Goal: Task Accomplishment & Management: Manage account settings

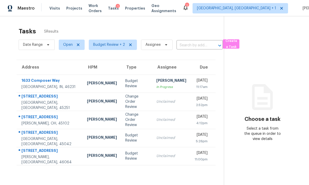
click at [62, 104] on td "8980 Palomar Rd Cincinnati, OH, 45251" at bounding box center [50, 102] width 66 height 18
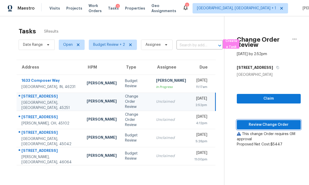
click at [267, 124] on span "Review Change Order" at bounding box center [269, 125] width 56 height 6
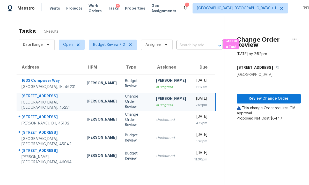
click at [59, 120] on td "3965 Applegate Ct Amelia, OH, 45102" at bounding box center [50, 120] width 66 height 18
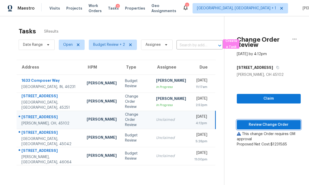
click at [266, 121] on button "Review Change Order" at bounding box center [269, 125] width 64 height 10
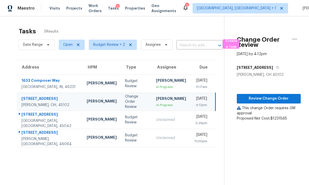
click at [62, 82] on td "1633 Composer Way Indianapolis, IN, 46231" at bounding box center [50, 84] width 66 height 18
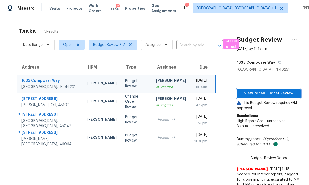
click at [269, 90] on span "View Repair Budget Review" at bounding box center [269, 93] width 56 height 6
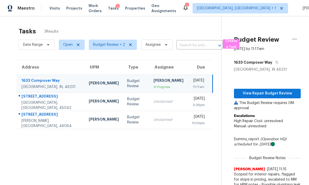
click at [61, 100] on div "Middletown, OH, 45042" at bounding box center [50, 105] width 59 height 10
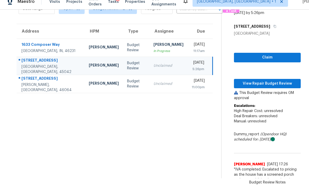
scroll to position [27, 0]
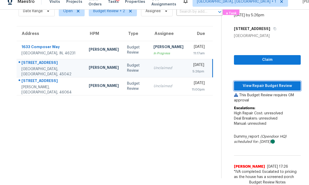
click at [265, 83] on span "View Repair Budget Review" at bounding box center [267, 86] width 59 height 6
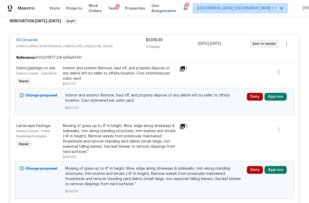
scroll to position [85, 0]
click at [183, 71] on icon at bounding box center [182, 69] width 5 height 5
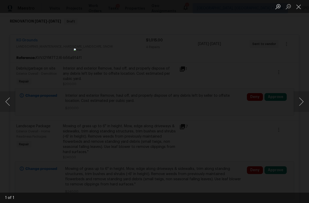
click at [299, 11] on button "Close lightbox" at bounding box center [299, 6] width 10 height 9
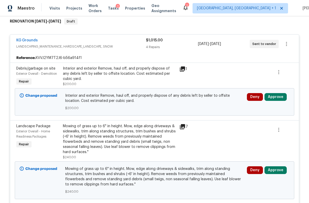
click at [278, 96] on button "Approve" at bounding box center [276, 97] width 22 height 8
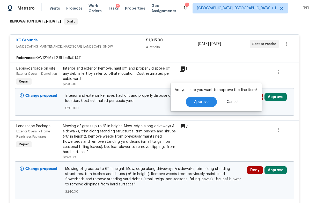
click at [202, 100] on span "Approve" at bounding box center [201, 102] width 14 height 4
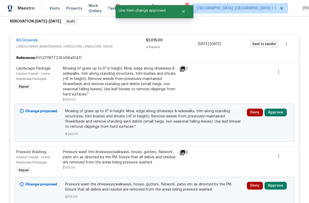
click at [183, 71] on icon at bounding box center [182, 69] width 5 height 5
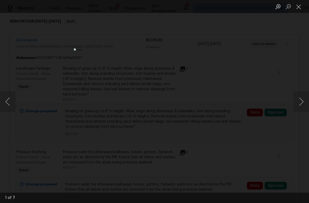
click at [304, 103] on button "Next image" at bounding box center [302, 101] width 16 height 21
click at [300, 98] on button "Next image" at bounding box center [302, 101] width 16 height 21
click at [300, 100] on button "Next image" at bounding box center [302, 101] width 16 height 21
click at [300, 103] on button "Next image" at bounding box center [302, 101] width 16 height 21
click at [298, 8] on button "Close lightbox" at bounding box center [299, 6] width 10 height 9
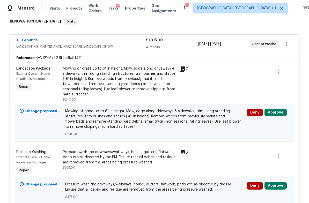
click at [277, 113] on button "Approve" at bounding box center [276, 113] width 22 height 8
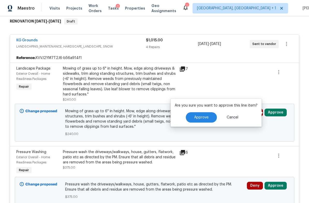
click at [204, 114] on button "Approve" at bounding box center [201, 117] width 31 height 10
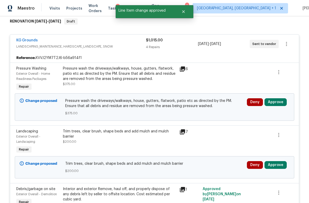
click at [275, 102] on button "Approve" at bounding box center [276, 102] width 22 height 8
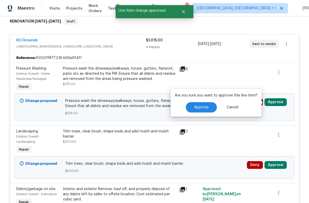
click at [205, 108] on span "Approve" at bounding box center [201, 108] width 14 height 4
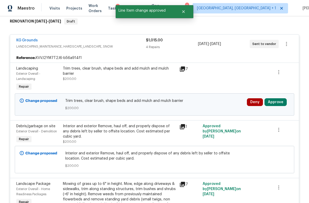
click at [277, 102] on button "Approve" at bounding box center [276, 102] width 22 height 8
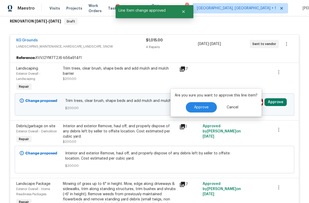
click at [205, 106] on span "Approve" at bounding box center [201, 108] width 14 height 4
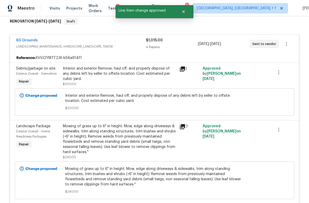
click at [268, 115] on div "Change proposed Interior and exterior Remove, haul off, and properly dispose of…" at bounding box center [155, 101] width 280 height 27
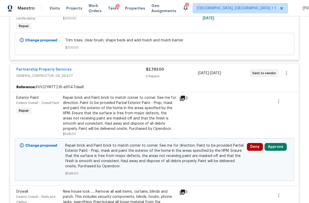
scroll to position [350, 0]
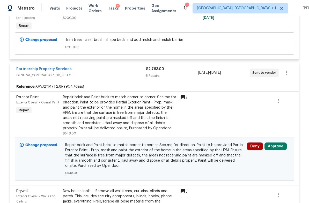
click at [183, 100] on icon at bounding box center [182, 97] width 5 height 5
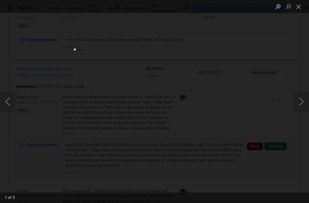
click at [300, 101] on button "Next image" at bounding box center [302, 101] width 16 height 21
click at [300, 103] on button "Next image" at bounding box center [302, 101] width 16 height 21
click at [300, 104] on button "Next image" at bounding box center [302, 101] width 16 height 21
click at [302, 103] on button "Next image" at bounding box center [302, 101] width 16 height 21
click at [303, 101] on button "Next image" at bounding box center [302, 101] width 16 height 21
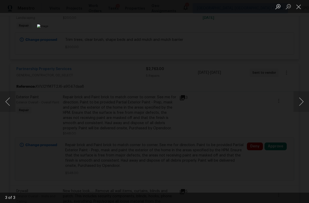
click at [301, 106] on button "Next image" at bounding box center [302, 101] width 16 height 21
click at [302, 106] on button "Next image" at bounding box center [302, 101] width 16 height 21
click at [303, 105] on button "Next image" at bounding box center [302, 101] width 16 height 21
click at [298, 7] on button "Close lightbox" at bounding box center [299, 6] width 10 height 9
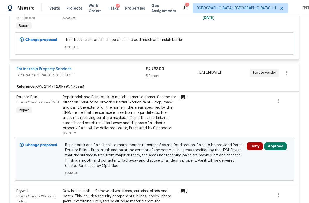
click at [272, 147] on button "Approve" at bounding box center [276, 147] width 22 height 8
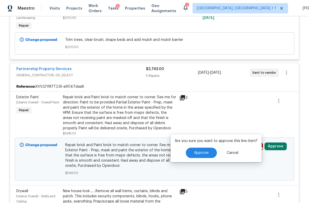
click at [206, 155] on button "Approve" at bounding box center [201, 153] width 31 height 10
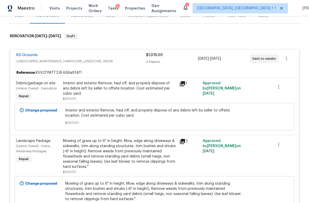
scroll to position [71, 0]
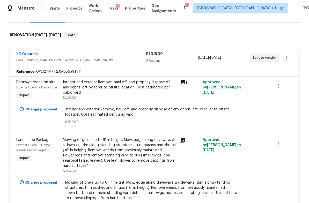
click at [126, 56] on div "KG Grounds" at bounding box center [81, 55] width 130 height 6
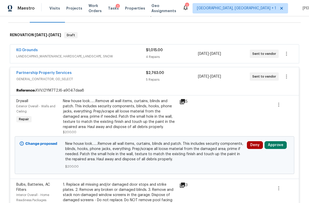
click at [278, 144] on button "Approve" at bounding box center [276, 145] width 22 height 8
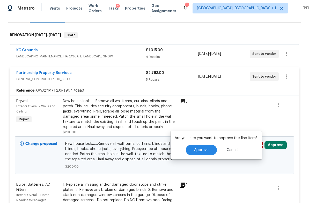
click at [209, 150] on button "Approve" at bounding box center [201, 150] width 31 height 10
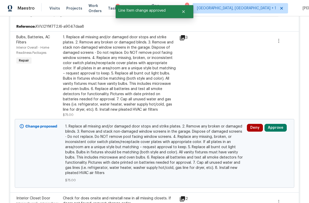
scroll to position [154, 0]
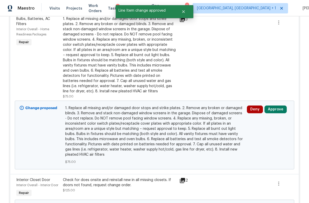
click at [276, 110] on button "Approve" at bounding box center [276, 110] width 22 height 8
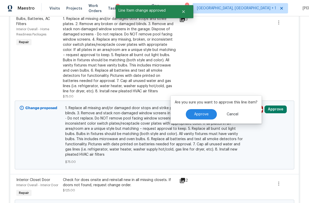
click at [209, 115] on button "Approve" at bounding box center [201, 114] width 31 height 10
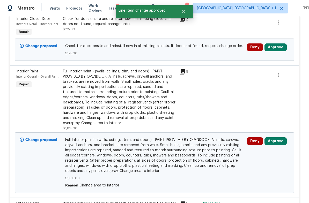
click at [275, 140] on button "Approve" at bounding box center [276, 141] width 22 height 8
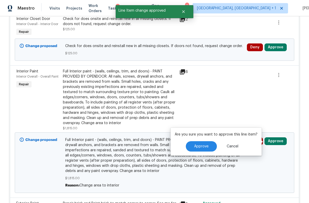
click at [205, 145] on span "Approve" at bounding box center [201, 147] width 14 height 4
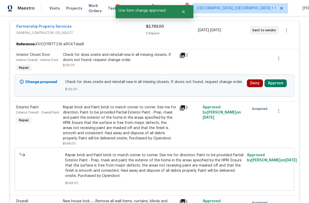
scroll to position [115, 0]
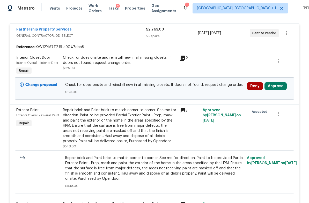
click at [274, 87] on button "Approve" at bounding box center [276, 86] width 22 height 8
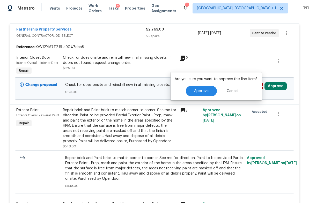
click at [274, 86] on button "Approve" at bounding box center [276, 86] width 22 height 8
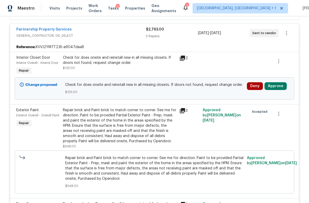
click at [276, 89] on button "Approve" at bounding box center [276, 86] width 22 height 8
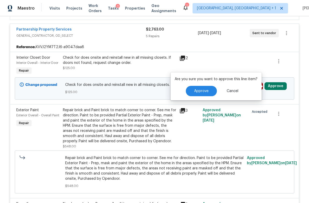
click at [207, 93] on span "Approve" at bounding box center [201, 91] width 14 height 4
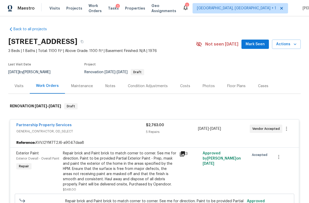
scroll to position [4, 0]
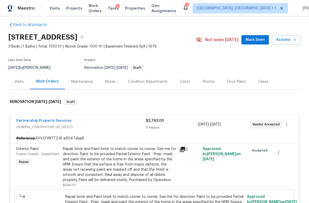
click at [117, 126] on span "GENERAL_CONTRACTOR, OD_SELECT" at bounding box center [81, 127] width 130 height 5
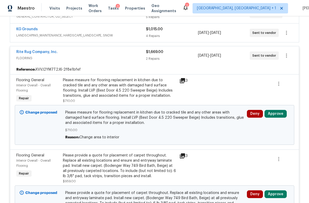
scroll to position [112, 0]
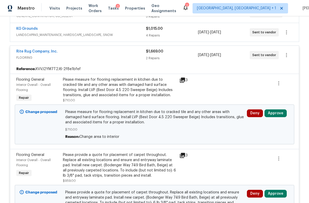
click at [276, 114] on button "Approve" at bounding box center [276, 114] width 22 height 8
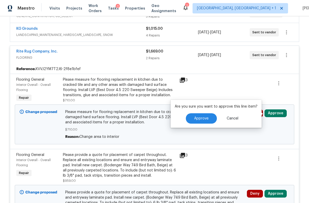
click at [208, 118] on button "Approve" at bounding box center [201, 118] width 31 height 10
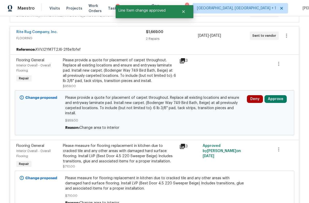
scroll to position [133, 0]
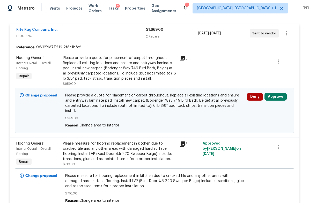
click at [277, 96] on button "Approve" at bounding box center [276, 97] width 22 height 8
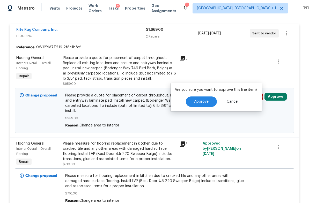
click at [207, 102] on span "Approve" at bounding box center [201, 102] width 14 height 4
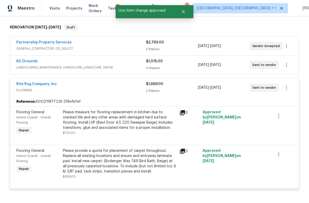
scroll to position [89, 0]
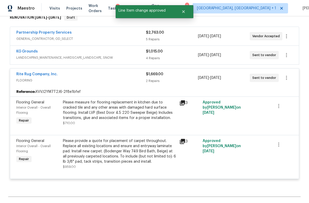
click at [117, 80] on span "FLOORING" at bounding box center [81, 80] width 130 height 5
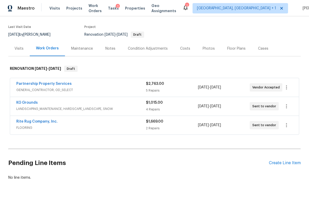
scroll to position [37, 0]
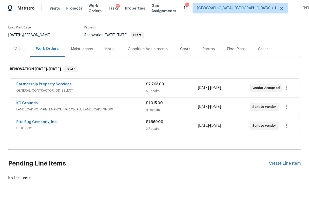
click at [113, 49] on div "Notes" at bounding box center [110, 49] width 10 height 5
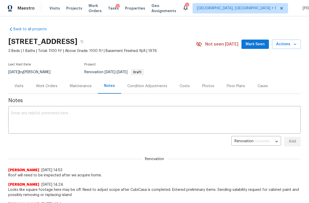
click at [151, 88] on div "Condition Adjustments" at bounding box center [147, 86] width 40 height 5
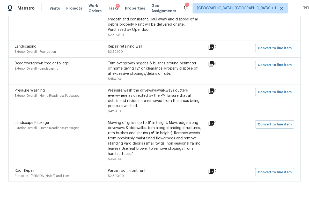
click at [214, 50] on icon at bounding box center [211, 47] width 5 height 5
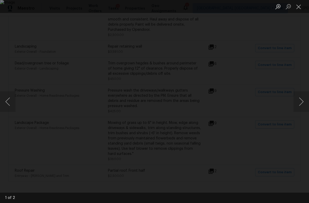
click at [302, 103] on button "Next image" at bounding box center [302, 101] width 16 height 21
click at [297, 8] on button "Close lightbox" at bounding box center [299, 6] width 10 height 9
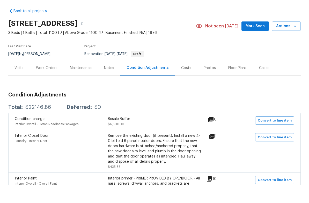
click at [109, 84] on div "Notes" at bounding box center [109, 86] width 10 height 5
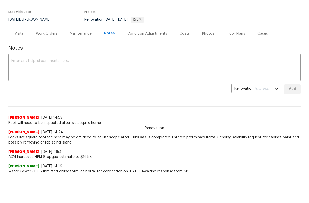
click at [21, 49] on div "Visits" at bounding box center [18, 51] width 9 height 5
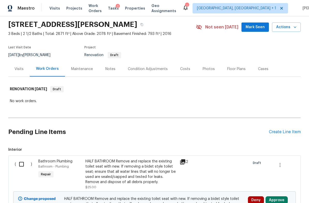
scroll to position [18, 0]
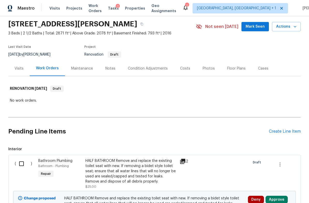
click at [110, 68] on div "Notes" at bounding box center [110, 68] width 10 height 5
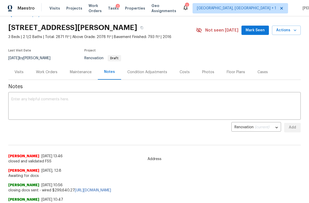
scroll to position [8, 0]
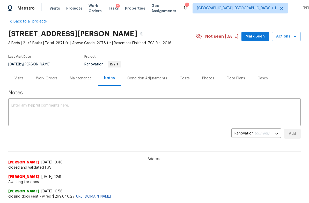
click at [148, 78] on div "Condition Adjustments" at bounding box center [147, 78] width 40 height 5
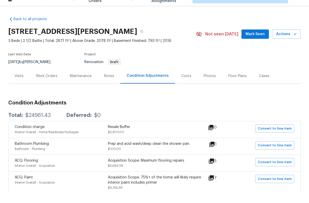
click at [21, 84] on div "Visits" at bounding box center [18, 86] width 9 height 5
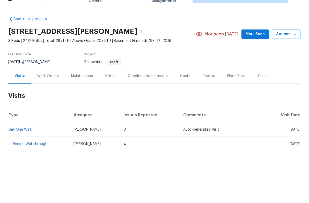
click at [28, 153] on link "In-Person Walkthrough" at bounding box center [28, 155] width 39 height 4
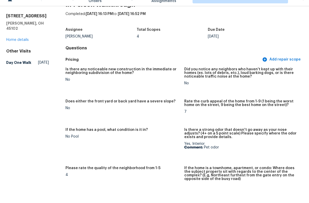
scroll to position [16, 0]
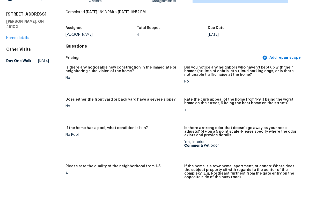
click at [21, 46] on link "Home details" at bounding box center [17, 48] width 23 height 4
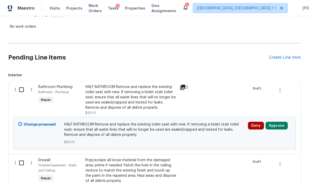
scroll to position [92, 0]
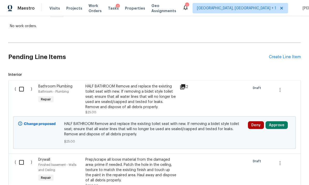
click at [276, 121] on button "Approve" at bounding box center [277, 125] width 22 height 8
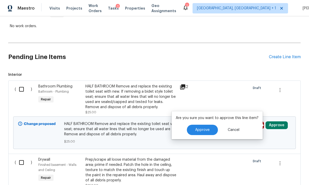
click at [208, 128] on span "Approve" at bounding box center [202, 130] width 14 height 4
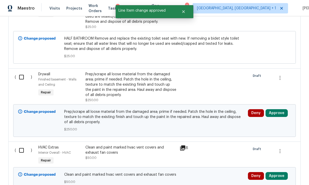
scroll to position [187, 0]
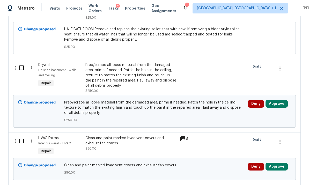
click at [277, 100] on button "Approve" at bounding box center [277, 104] width 22 height 8
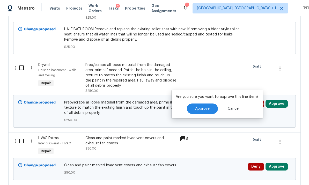
click at [208, 107] on span "Approve" at bounding box center [202, 109] width 14 height 4
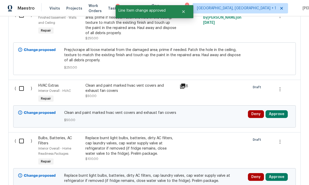
scroll to position [244, 0]
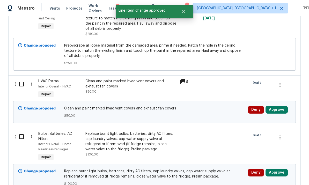
click at [278, 106] on button "Approve" at bounding box center [277, 110] width 22 height 8
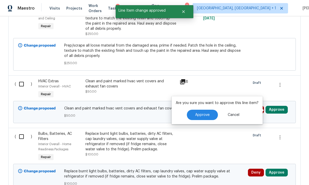
click at [205, 110] on button "Approve" at bounding box center [202, 115] width 31 height 10
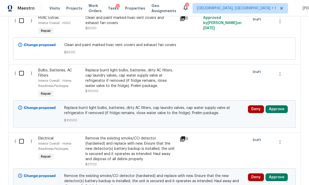
scroll to position [306, 0]
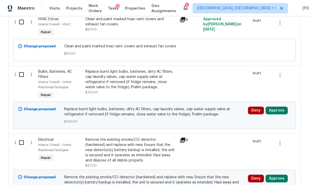
click at [278, 107] on button "Approve" at bounding box center [277, 111] width 22 height 8
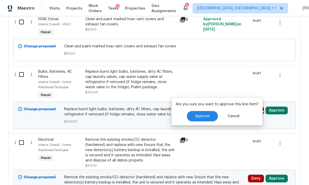
click at [204, 111] on button "Approve" at bounding box center [202, 116] width 31 height 10
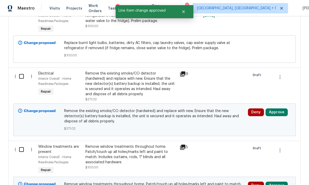
scroll to position [386, 0]
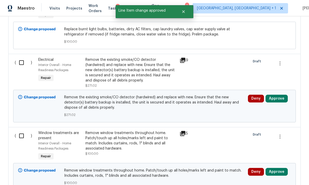
click at [276, 95] on button "Approve" at bounding box center [277, 99] width 22 height 8
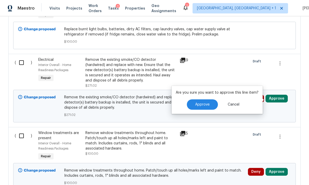
click at [210, 99] on button "Approve" at bounding box center [202, 104] width 31 height 10
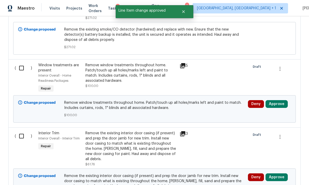
scroll to position [456, 0]
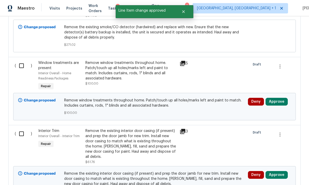
click at [279, 98] on button "Approve" at bounding box center [277, 102] width 22 height 8
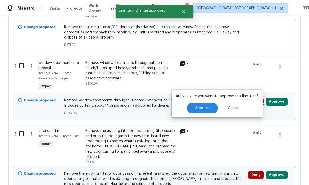
click at [210, 103] on button "Approve" at bounding box center [202, 108] width 31 height 10
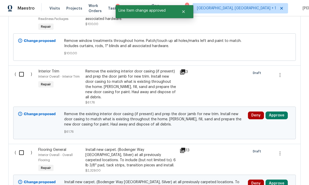
scroll to position [521, 0]
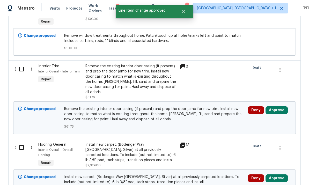
click at [277, 106] on button "Approve" at bounding box center [277, 110] width 22 height 8
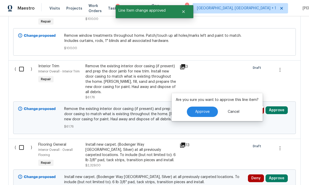
click at [208, 110] on span "Approve" at bounding box center [202, 112] width 14 height 4
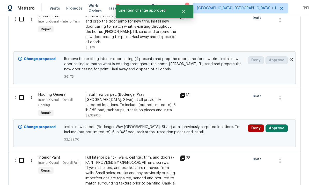
scroll to position [583, 0]
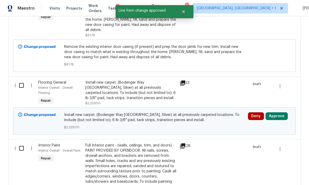
click at [278, 112] on button "Approve" at bounding box center [277, 116] width 22 height 8
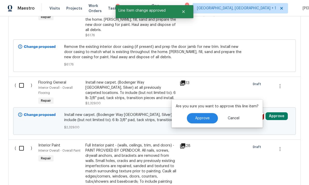
click at [207, 117] on span "Approve" at bounding box center [202, 119] width 14 height 4
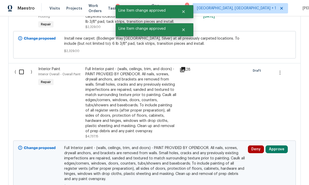
scroll to position [671, 0]
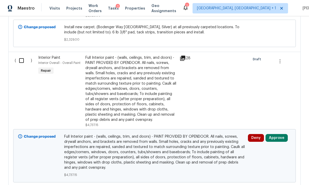
click at [107, 82] on div "Full Interior paint - (walls, ceilings, trim, and doors) - PAINT PROVIDED BY OP…" at bounding box center [130, 88] width 91 height 67
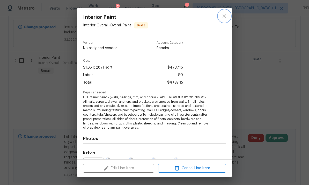
click at [225, 14] on icon "close" at bounding box center [224, 16] width 6 height 6
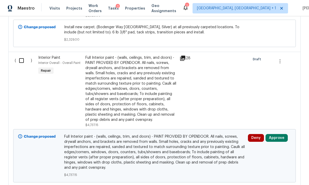
click at [112, 86] on div "Full Interior paint - (walls, ceilings, trim, and doors) - PAINT PROVIDED BY OP…" at bounding box center [130, 88] width 91 height 67
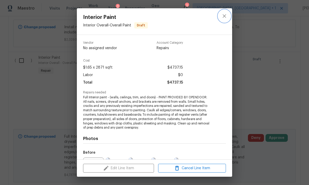
click at [225, 14] on icon "close" at bounding box center [224, 16] width 6 height 6
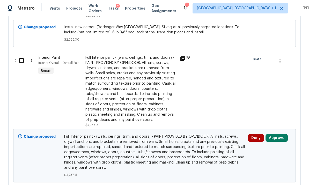
click at [278, 134] on button "Approve" at bounding box center [277, 138] width 22 height 8
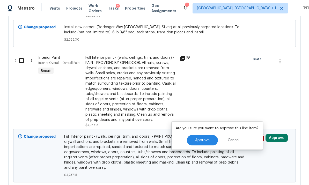
click at [205, 135] on button "Approve" at bounding box center [202, 140] width 31 height 10
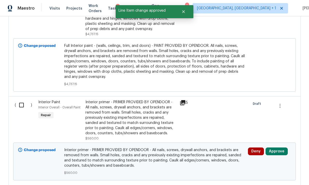
scroll to position [763, 0]
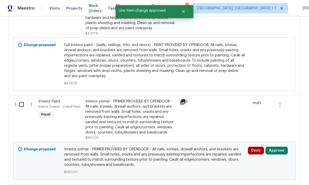
click at [276, 147] on button "Approve" at bounding box center [277, 151] width 22 height 8
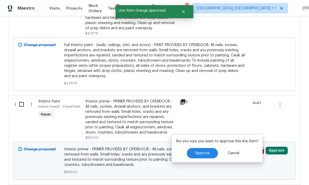
click at [205, 151] on span "Approve" at bounding box center [202, 153] width 14 height 4
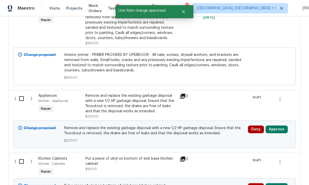
scroll to position [858, 0]
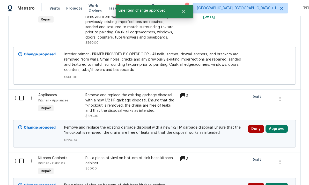
click at [278, 125] on button "Approve" at bounding box center [277, 129] width 22 height 8
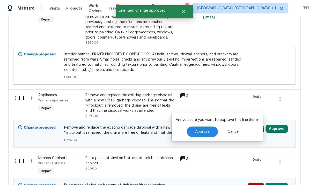
click at [207, 130] on span "Approve" at bounding box center [202, 132] width 14 height 4
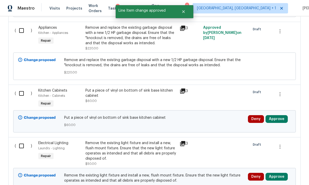
scroll to position [934, 0]
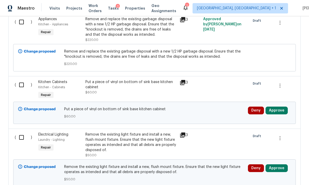
click at [277, 107] on button "Approve" at bounding box center [277, 111] width 22 height 8
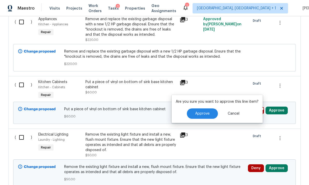
click at [215, 108] on button "Approve" at bounding box center [202, 113] width 31 height 10
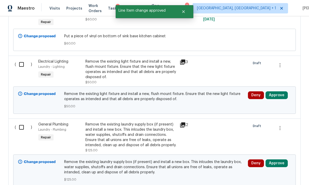
scroll to position [1007, 0]
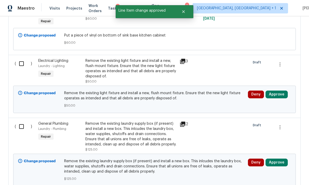
click at [277, 91] on button "Approve" at bounding box center [277, 95] width 22 height 8
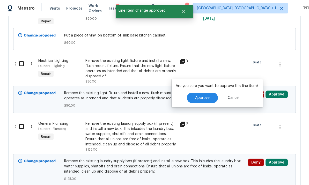
click at [210, 93] on button "Approve" at bounding box center [202, 98] width 31 height 10
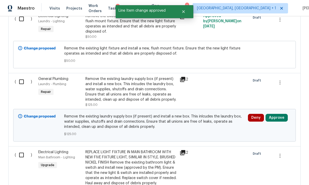
scroll to position [1064, 0]
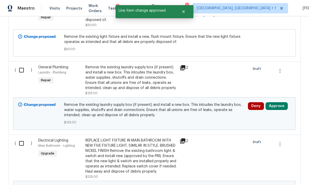
click at [277, 102] on button "Approve" at bounding box center [277, 106] width 22 height 8
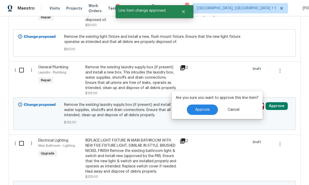
click at [208, 108] on span "Approve" at bounding box center [202, 110] width 14 height 4
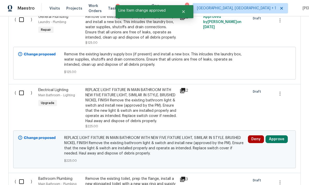
scroll to position [1116, 0]
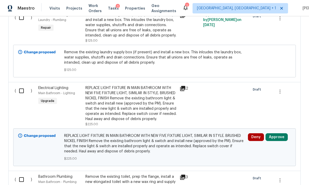
click at [277, 133] on button "Approve" at bounding box center [277, 137] width 22 height 8
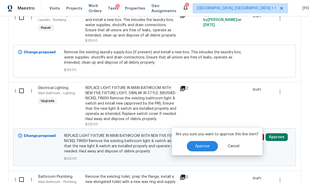
click at [204, 141] on button "Approve" at bounding box center [202, 146] width 31 height 10
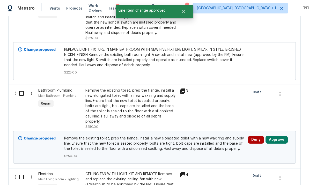
scroll to position [1203, 0]
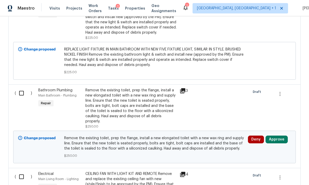
click at [274, 136] on button "Approve" at bounding box center [277, 140] width 22 height 8
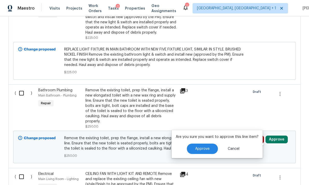
click at [205, 147] on span "Approve" at bounding box center [202, 149] width 14 height 4
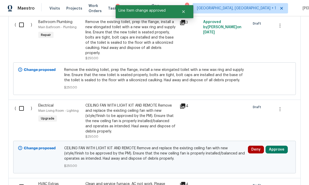
scroll to position [1292, 0]
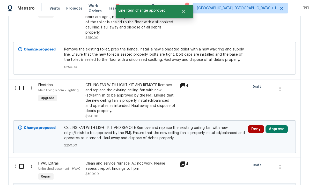
click at [277, 125] on button "Approve" at bounding box center [277, 129] width 22 height 8
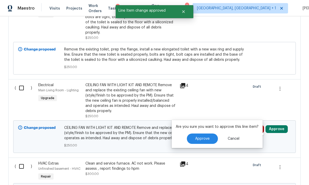
click at [204, 137] on span "Approve" at bounding box center [202, 139] width 14 height 4
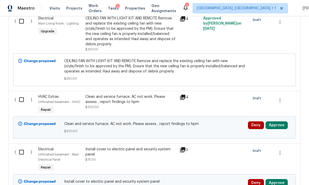
scroll to position [1359, 0]
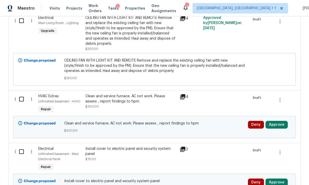
click at [279, 121] on button "Approve" at bounding box center [277, 125] width 22 height 8
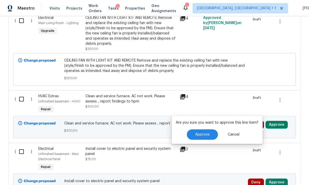
click at [205, 133] on span "Approve" at bounding box center [202, 135] width 14 height 4
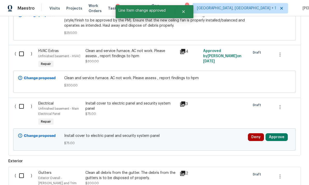
scroll to position [1420, 0]
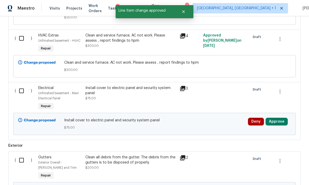
click at [277, 118] on button "Approve" at bounding box center [277, 122] width 22 height 8
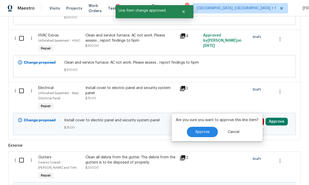
click at [207, 127] on button "Approve" at bounding box center [202, 132] width 31 height 10
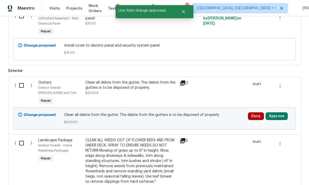
scroll to position [1509, 0]
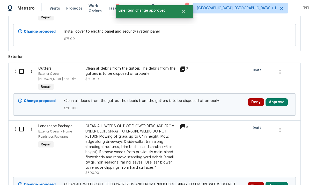
click at [277, 99] on button "Approve" at bounding box center [277, 102] width 22 height 8
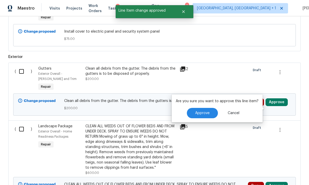
click at [205, 111] on span "Approve" at bounding box center [202, 113] width 14 height 4
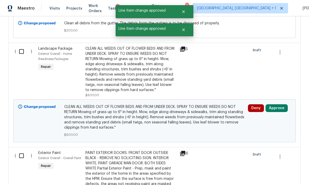
scroll to position [1589, 0]
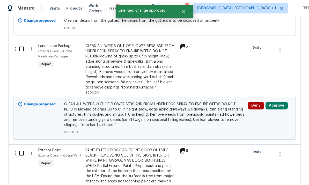
click at [275, 102] on button "Approve" at bounding box center [277, 106] width 22 height 8
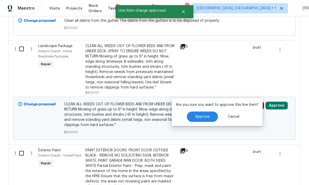
click at [201, 115] on span "Approve" at bounding box center [202, 117] width 14 height 4
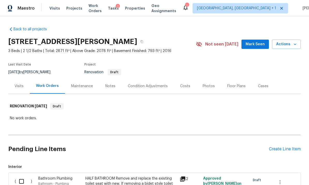
scroll to position [0, 0]
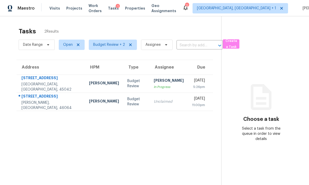
click at [62, 84] on td "213 Kenec Dr Middletown, OH, 45042" at bounding box center [51, 84] width 68 height 18
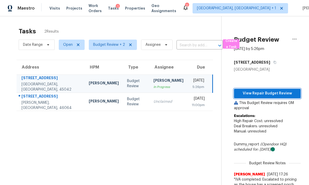
click at [265, 93] on span "View Repair Budget Review" at bounding box center [267, 93] width 59 height 6
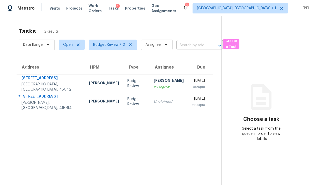
click at [61, 83] on div "[GEOGRAPHIC_DATA], [GEOGRAPHIC_DATA], 45042" at bounding box center [50, 87] width 59 height 10
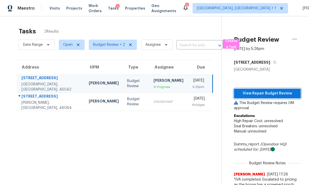
click at [264, 94] on span "View Repair Budget Review" at bounding box center [267, 93] width 59 height 6
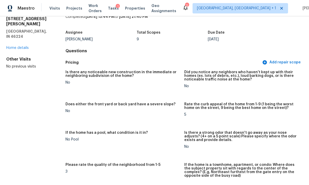
scroll to position [28, 0]
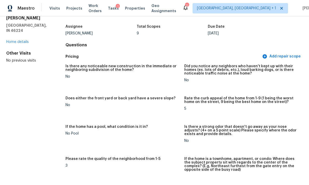
click at [54, 9] on span "Visits" at bounding box center [54, 8] width 11 height 5
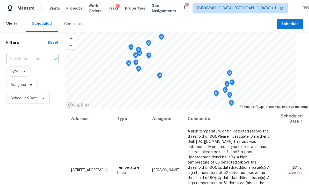
click at [74, 27] on div "Completed" at bounding box center [74, 24] width 32 height 16
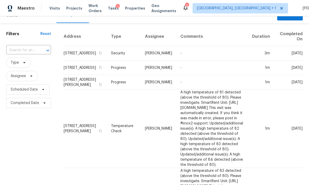
scroll to position [9, 0]
click at [22, 46] on input "text" at bounding box center [21, 50] width 30 height 8
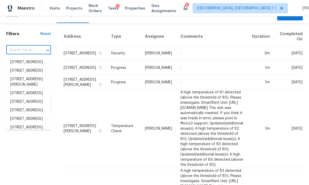
paste input "213 Kenec Dr, Middletown, OH 45042"
type input "213 Kenec Dr, Middletown, OH 45042"
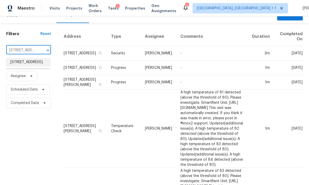
click at [34, 58] on li "213 Kenec Dr, Middletown, OH 45042" at bounding box center [28, 62] width 44 height 9
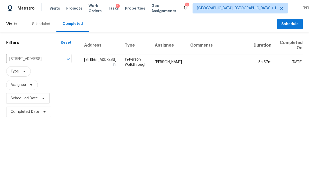
click at [93, 62] on td "213 Kenec Dr, Middletown, OH 45042" at bounding box center [102, 62] width 37 height 14
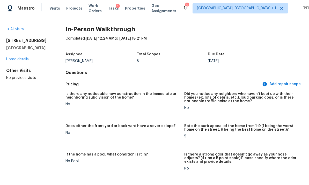
click at [28, 58] on link "Home details" at bounding box center [17, 59] width 23 height 4
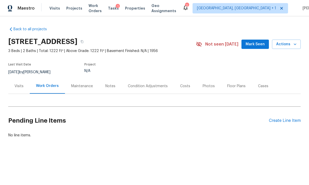
click at [231, 85] on div "Floor Plans" at bounding box center [236, 86] width 18 height 5
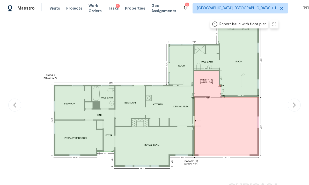
scroll to position [107, 0]
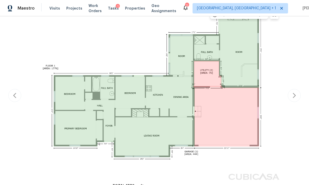
click at [302, 131] on div "Back to all projects 213 Kenec Dr, Middletown, OH 45042 3 Beds | 2 Baths | Tota…" at bounding box center [154, 100] width 309 height 169
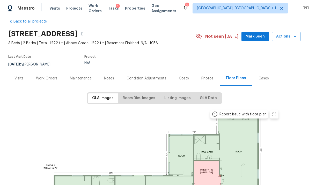
scroll to position [9, 0]
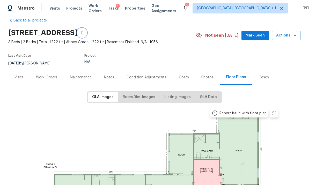
click at [87, 30] on button "button" at bounding box center [81, 32] width 9 height 9
click at [84, 32] on icon "button" at bounding box center [82, 32] width 3 height 3
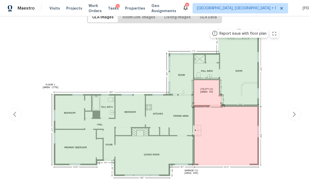
scroll to position [109, 0]
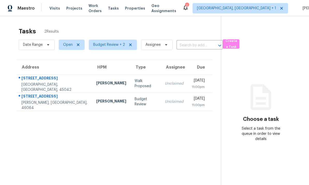
click at [62, 85] on div "[GEOGRAPHIC_DATA], [GEOGRAPHIC_DATA], 45042" at bounding box center [54, 87] width 67 height 10
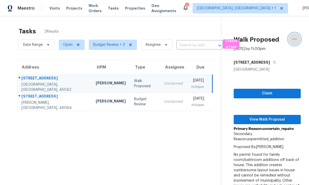
click at [296, 39] on icon "button" at bounding box center [295, 39] width 4 height 1
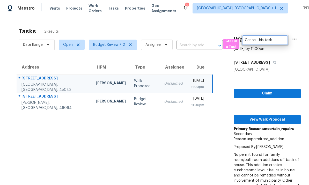
click at [263, 40] on div "Cancel this task" at bounding box center [265, 40] width 40 height 5
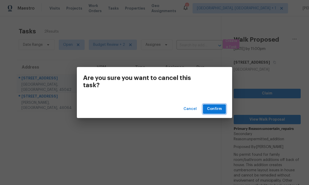
click at [217, 109] on span "Confirm" at bounding box center [214, 109] width 15 height 6
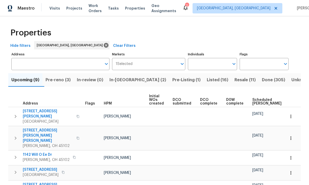
click at [125, 79] on span "In-reno (2)" at bounding box center [138, 79] width 57 height 7
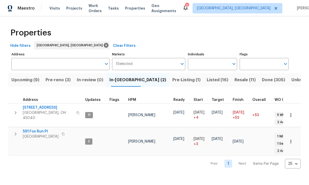
click at [64, 81] on span "Pre-reno (3)" at bounding box center [58, 79] width 25 height 7
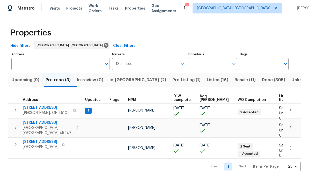
click at [54, 7] on span "Visits" at bounding box center [54, 8] width 11 height 5
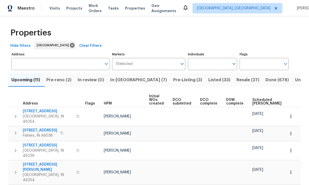
click at [126, 83] on span "In-reno (7)" at bounding box center [138, 79] width 57 height 7
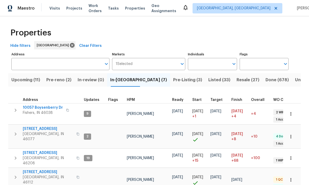
scroll to position [4, 1]
click at [17, 155] on icon "button" at bounding box center [15, 158] width 6 height 6
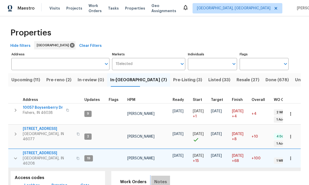
click at [156, 178] on span "Notes" at bounding box center [160, 181] width 13 height 7
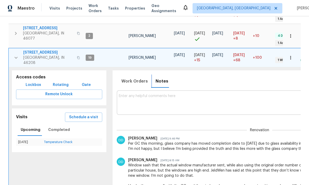
scroll to position [0, 0]
click at [130, 78] on span "Work Orders" at bounding box center [134, 81] width 26 height 7
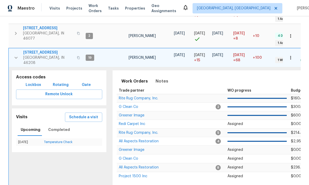
click at [129, 166] on span "All Aspects Restoration" at bounding box center [139, 168] width 40 height 4
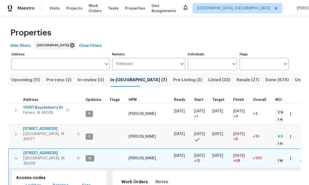
click at [61, 79] on span "Pre-reno (2)" at bounding box center [58, 79] width 25 height 7
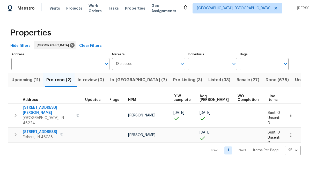
click at [52, 110] on span "3152 Allison Ave" at bounding box center [48, 110] width 50 height 10
click at [33, 82] on span "Upcoming (11)" at bounding box center [25, 79] width 29 height 7
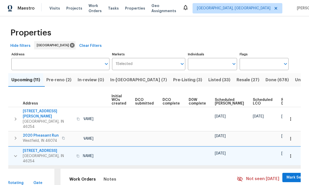
scroll to position [0, 38]
click at [282, 101] on span "Ready Date" at bounding box center [287, 101] width 11 height 7
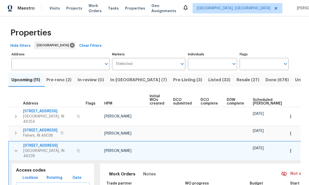
click at [17, 148] on icon "button" at bounding box center [16, 151] width 6 height 6
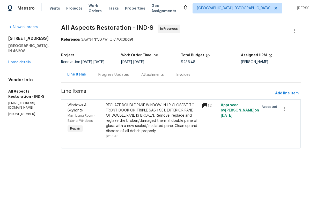
click at [107, 75] on div "Progress Updates" at bounding box center [113, 74] width 31 height 5
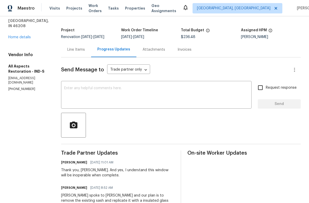
scroll to position [28, 0]
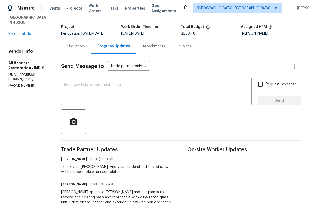
click at [25, 32] on link "Home details" at bounding box center [19, 34] width 23 height 4
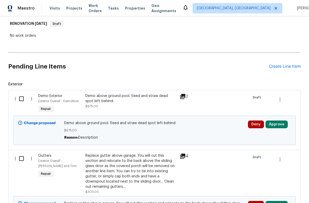
scroll to position [77, 0]
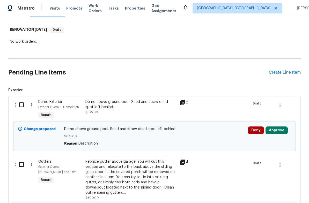
click at [53, 8] on span "Visits" at bounding box center [54, 8] width 11 height 5
